Goal: Information Seeking & Learning: Learn about a topic

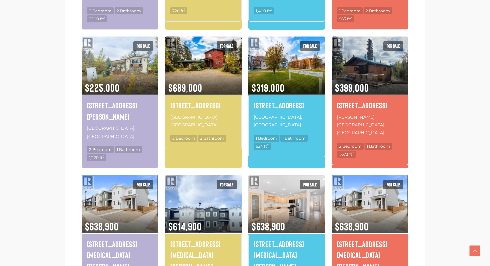
scroll to position [548, 0]
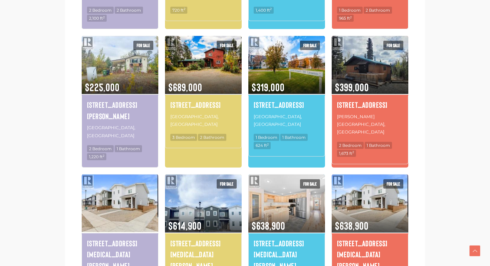
click at [131, 174] on img at bounding box center [120, 203] width 77 height 60
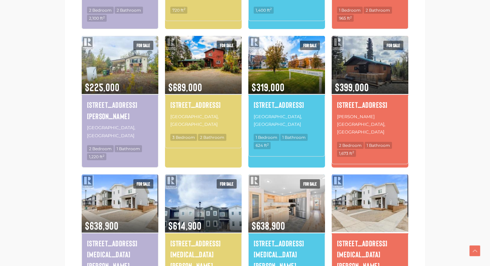
click at [391, 173] on img at bounding box center [370, 203] width 77 height 60
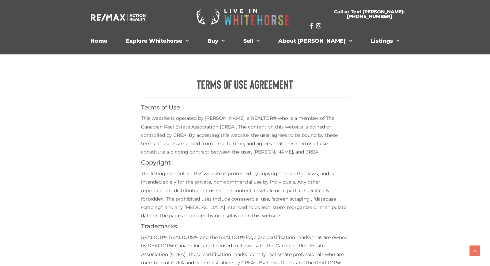
scroll to position [303, 0]
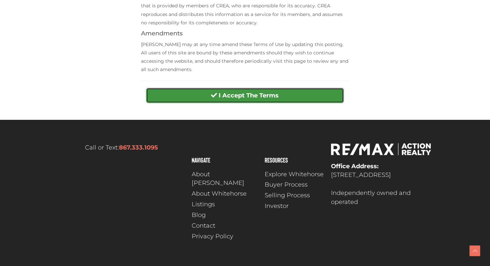
click at [276, 88] on button "I Accept The Terms" at bounding box center [245, 95] width 198 height 15
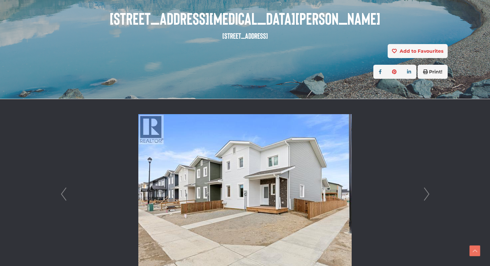
scroll to position [128, 0]
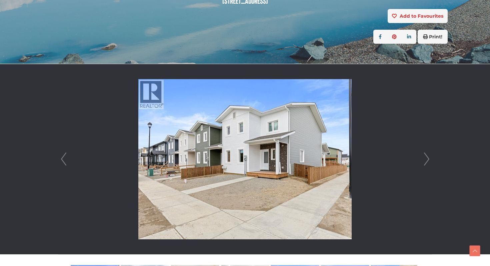
click at [429, 158] on link "Next" at bounding box center [427, 159] width 10 height 190
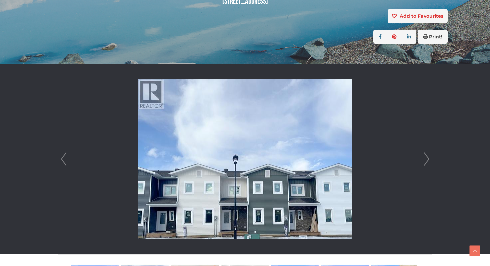
click at [428, 157] on link "Next" at bounding box center [427, 159] width 10 height 190
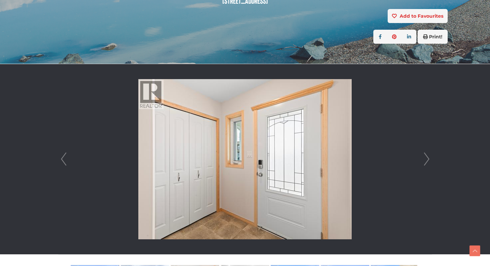
click at [428, 157] on link "Next" at bounding box center [427, 159] width 10 height 190
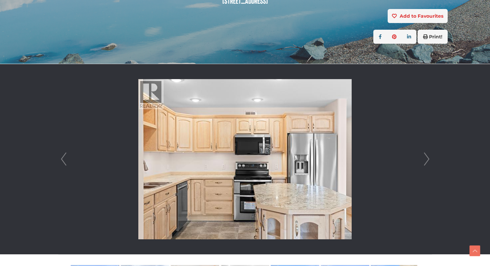
click at [428, 157] on link "Next" at bounding box center [427, 159] width 10 height 190
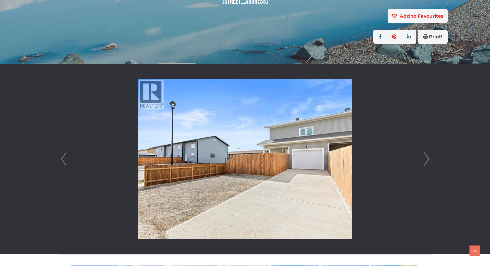
click at [427, 157] on link "Next" at bounding box center [427, 159] width 10 height 190
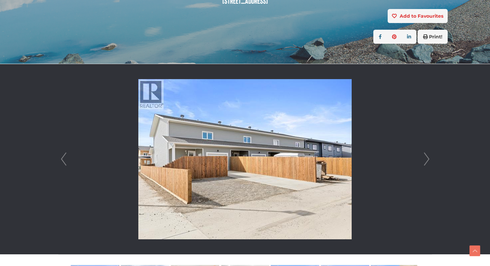
click at [428, 157] on link "Next" at bounding box center [427, 159] width 10 height 190
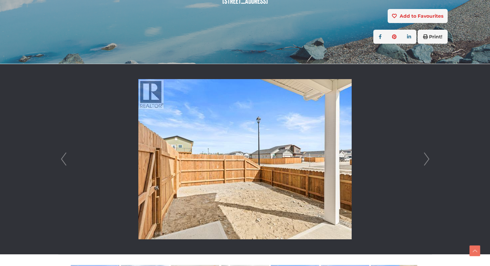
click at [428, 157] on link "Next" at bounding box center [427, 159] width 10 height 190
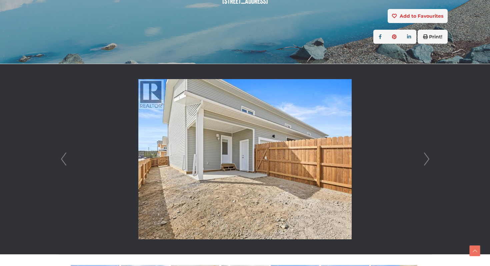
click at [428, 157] on link "Next" at bounding box center [427, 159] width 10 height 190
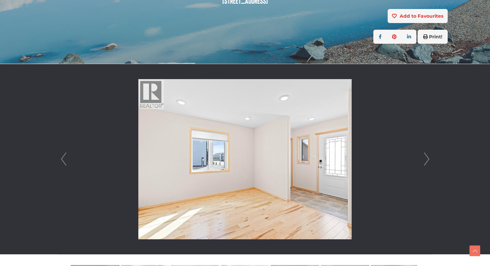
click at [428, 157] on link "Next" at bounding box center [427, 159] width 10 height 190
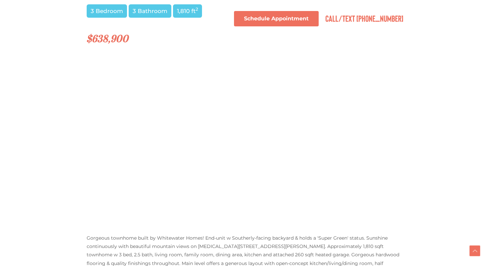
scroll to position [539, 0]
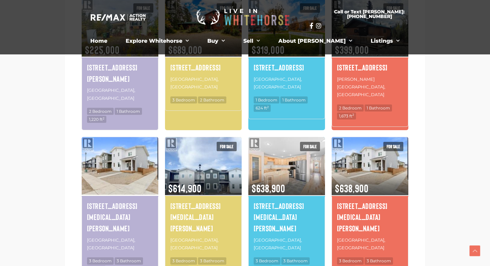
scroll to position [586, 0]
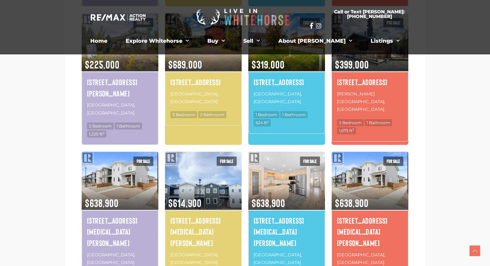
scroll to position [574, 0]
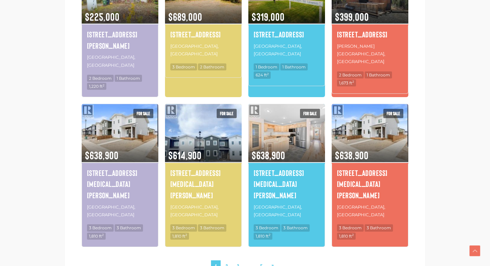
scroll to position [619, 0]
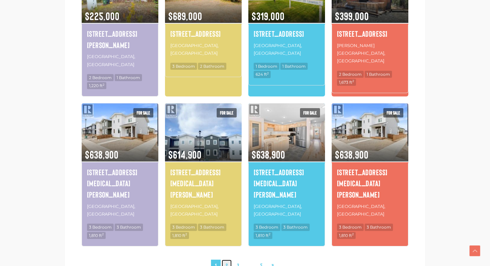
click at [230, 259] on link "2" at bounding box center [227, 265] width 10 height 12
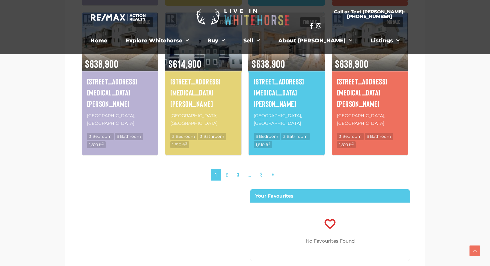
scroll to position [702, 0]
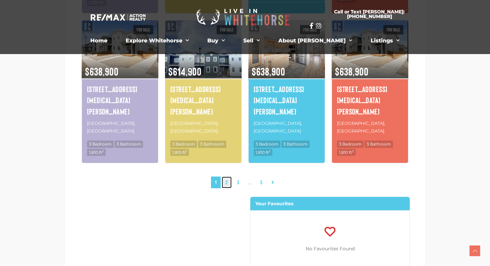
click at [229, 176] on link "2" at bounding box center [227, 182] width 10 height 12
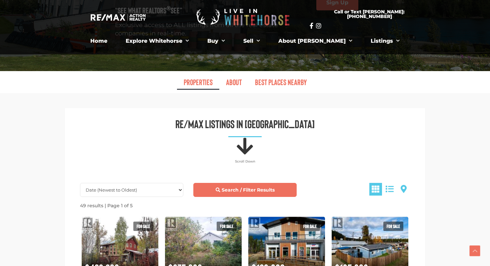
scroll to position [240, 0]
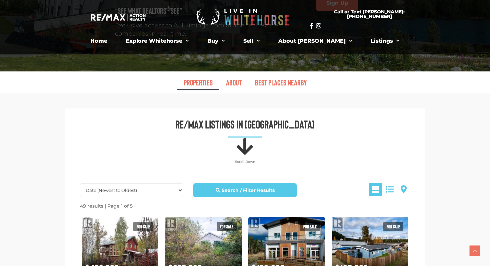
click at [368, 183] on div at bounding box center [388, 189] width 44 height 13
click at [373, 185] on span at bounding box center [376, 189] width 8 height 8
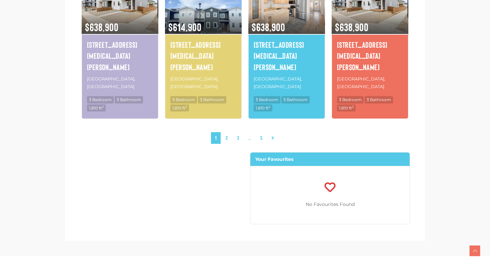
scroll to position [743, 0]
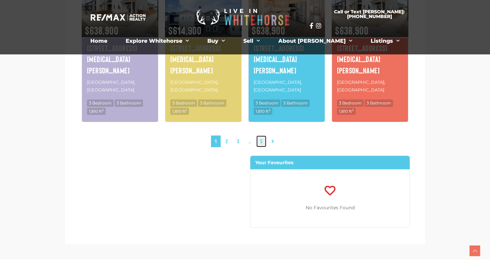
click at [261, 135] on link "5" at bounding box center [261, 141] width 10 height 12
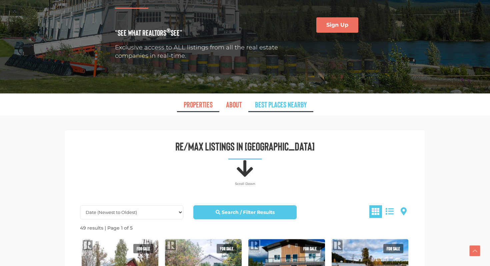
click at [264, 97] on link "Best Places Nearby" at bounding box center [280, 104] width 65 height 15
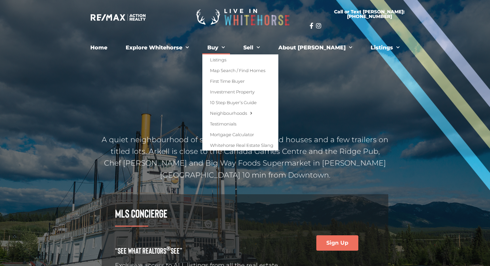
click at [230, 48] on link "Buy" at bounding box center [216, 47] width 28 height 13
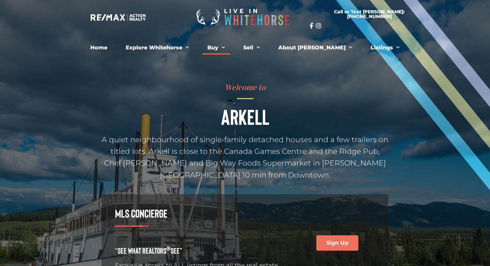
click at [230, 48] on link "Buy" at bounding box center [216, 47] width 28 height 13
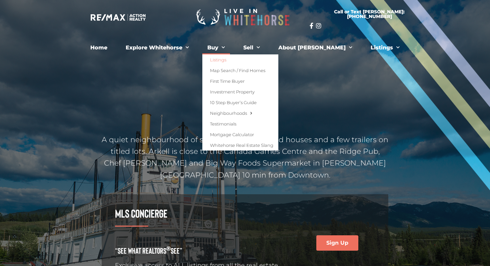
click at [244, 63] on link "Listings" at bounding box center [240, 59] width 76 height 11
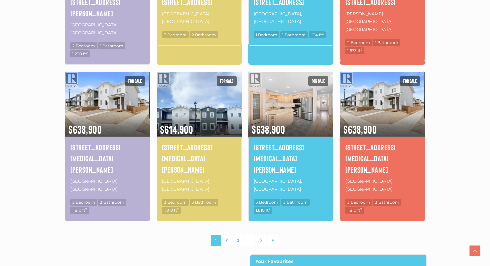
scroll to position [448, 0]
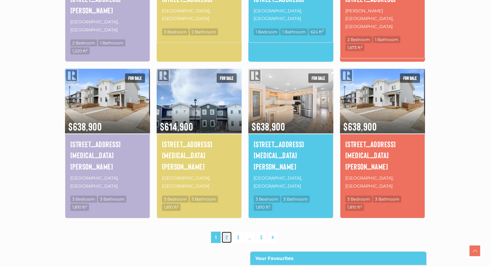
click at [228, 231] on link "2" at bounding box center [227, 237] width 10 height 12
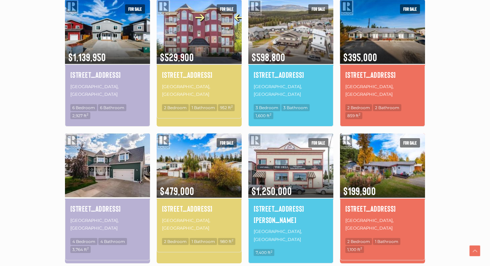
scroll to position [239, 0]
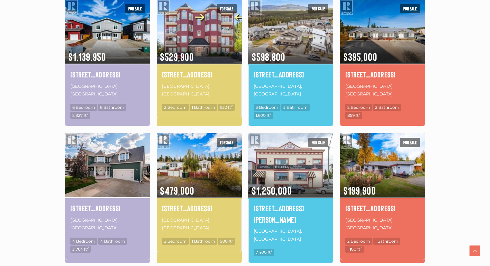
click at [121, 160] on img at bounding box center [107, 165] width 85 height 66
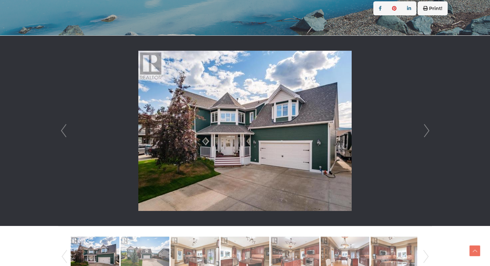
scroll to position [158, 0]
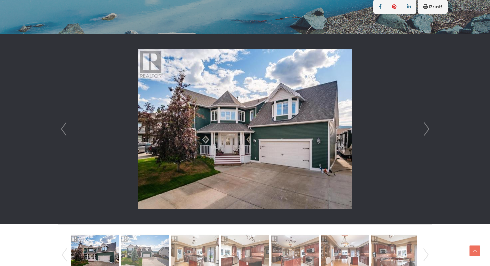
click at [425, 132] on link "Next" at bounding box center [427, 129] width 10 height 190
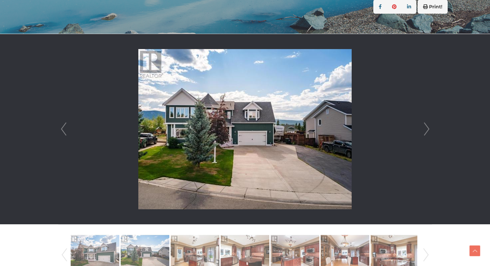
click at [425, 132] on link "Next" at bounding box center [427, 129] width 10 height 190
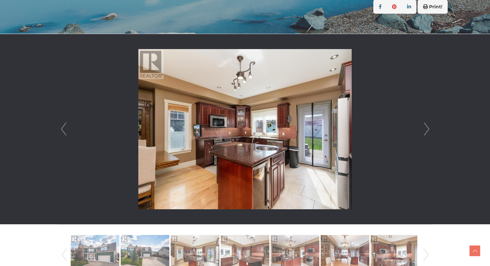
click at [424, 131] on link "Next" at bounding box center [427, 129] width 10 height 190
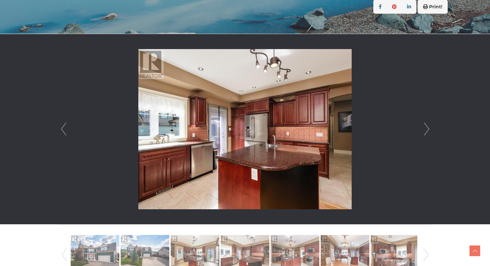
click at [424, 131] on link "Next" at bounding box center [427, 129] width 10 height 190
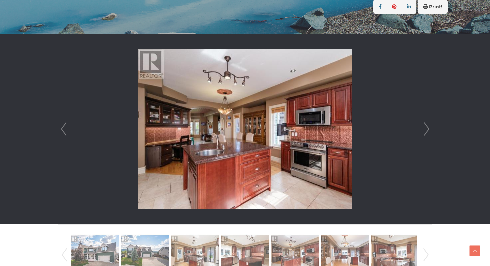
click at [424, 130] on link "Next" at bounding box center [427, 129] width 10 height 190
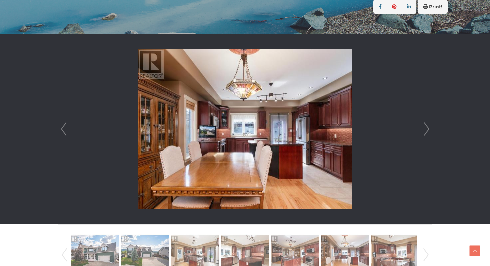
click at [424, 130] on link "Next" at bounding box center [427, 129] width 10 height 190
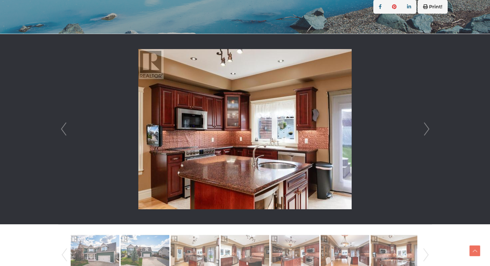
click at [424, 130] on link "Next" at bounding box center [427, 129] width 10 height 190
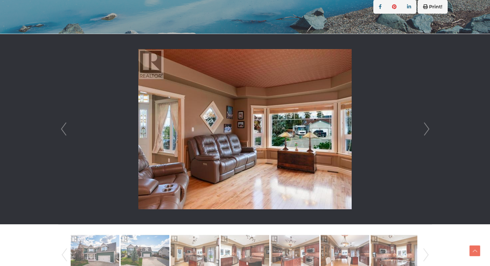
click at [424, 130] on link "Next" at bounding box center [427, 129] width 10 height 190
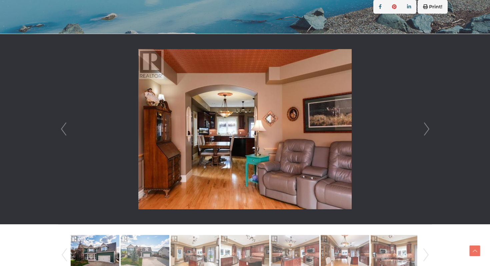
click at [424, 130] on link "Next" at bounding box center [427, 129] width 10 height 190
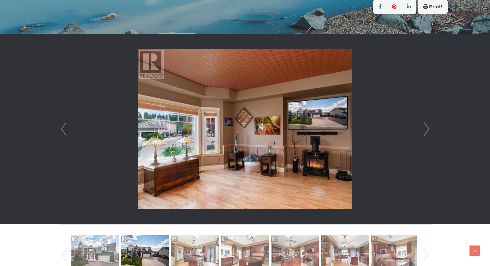
click at [424, 130] on link "Next" at bounding box center [427, 129] width 10 height 190
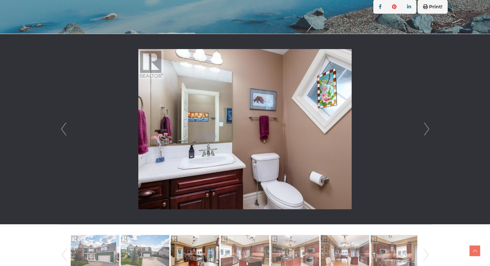
click at [424, 130] on link "Next" at bounding box center [427, 129] width 10 height 190
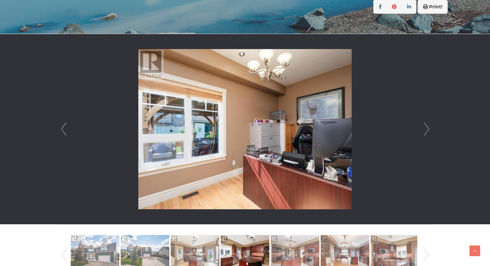
click at [424, 129] on link "Next" at bounding box center [427, 129] width 10 height 190
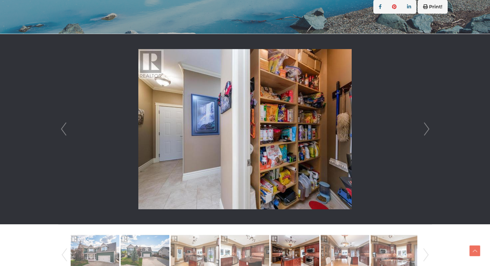
click at [424, 129] on link "Next" at bounding box center [427, 129] width 10 height 190
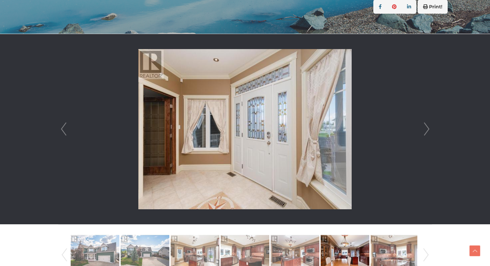
click at [424, 129] on link "Next" at bounding box center [427, 129] width 10 height 190
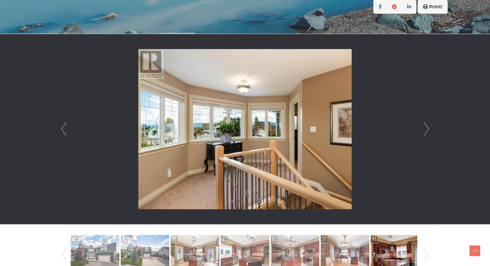
click at [424, 129] on link "Next" at bounding box center [427, 129] width 10 height 190
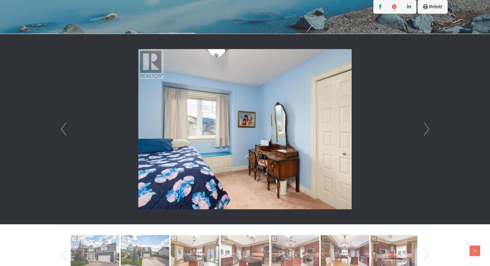
click at [424, 129] on link "Next" at bounding box center [427, 129] width 10 height 190
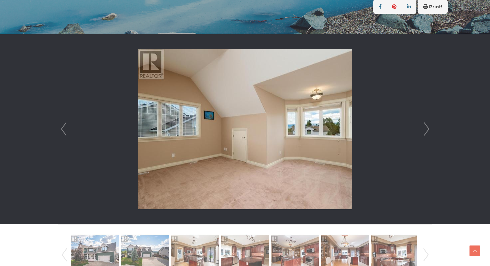
click at [424, 128] on link "Next" at bounding box center [427, 129] width 10 height 190
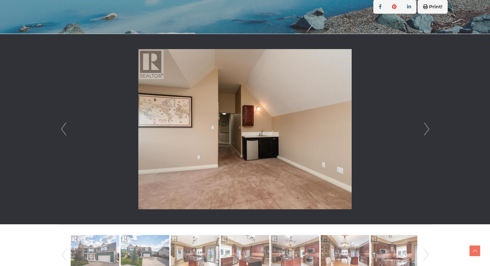
click at [424, 128] on link "Next" at bounding box center [427, 129] width 10 height 190
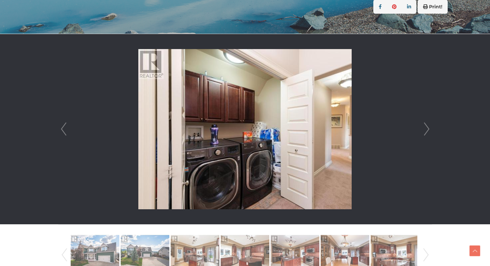
click at [424, 128] on link "Next" at bounding box center [427, 129] width 10 height 190
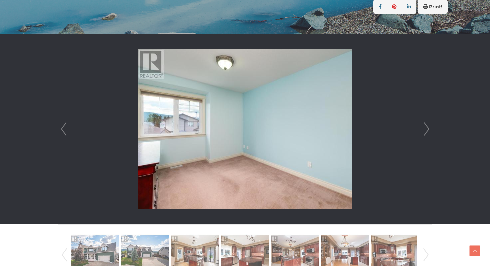
click at [431, 240] on div "Prev Next" at bounding box center [245, 254] width 374 height 47
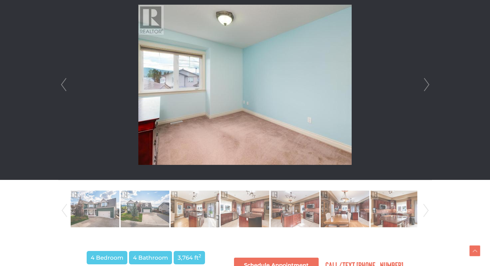
scroll to position [222, 0]
